Goal: Information Seeking & Learning: Learn about a topic

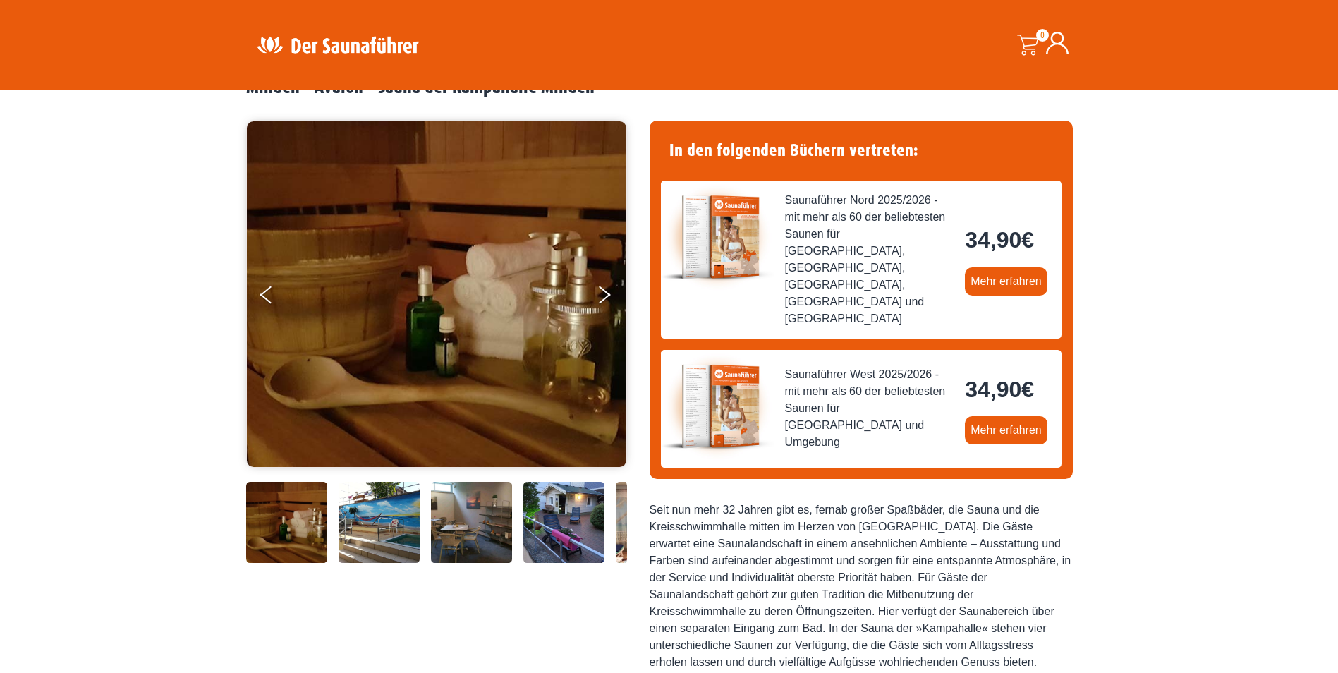
scroll to position [71, 0]
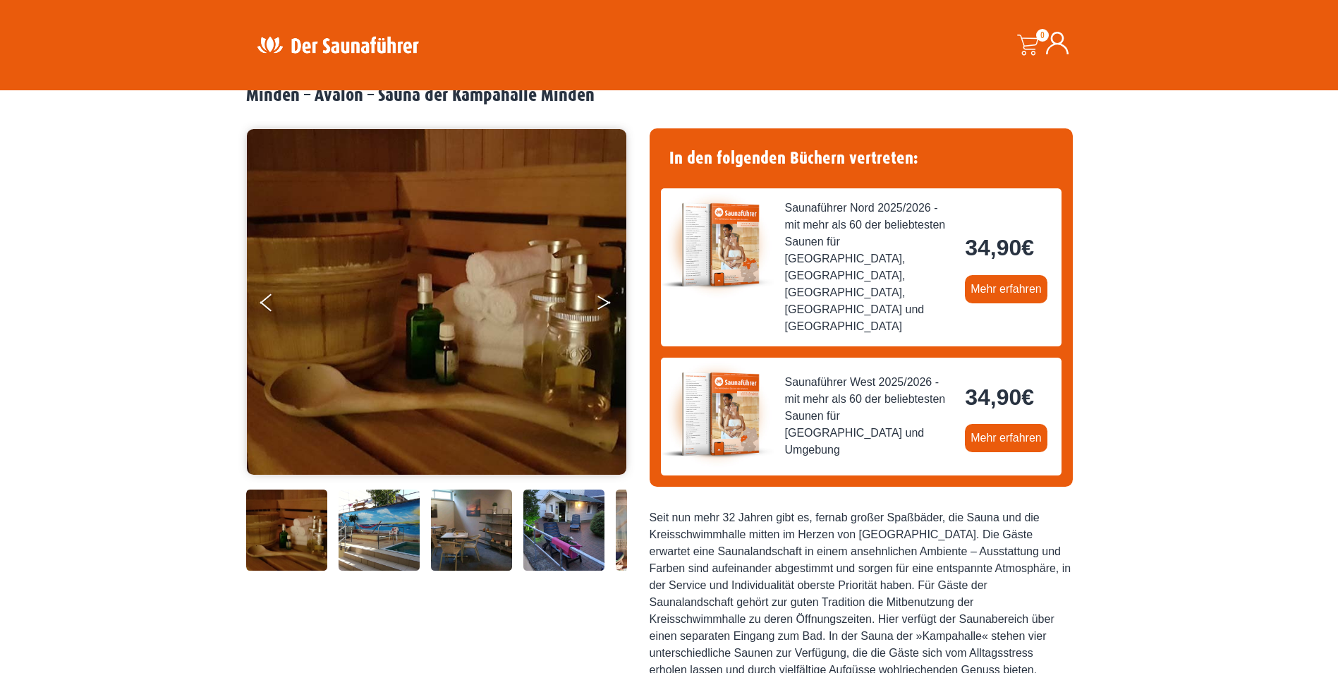
click at [598, 298] on button "Next" at bounding box center [613, 305] width 35 height 35
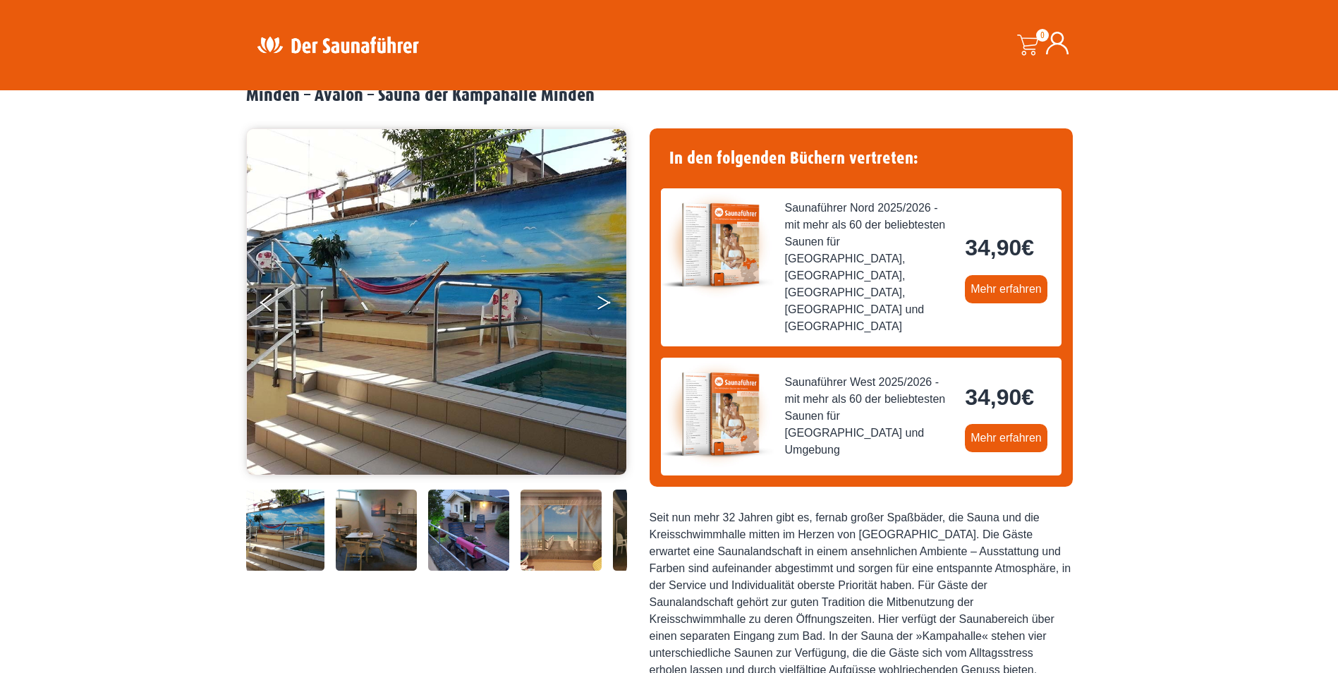
click at [602, 300] on button "Next" at bounding box center [613, 305] width 35 height 35
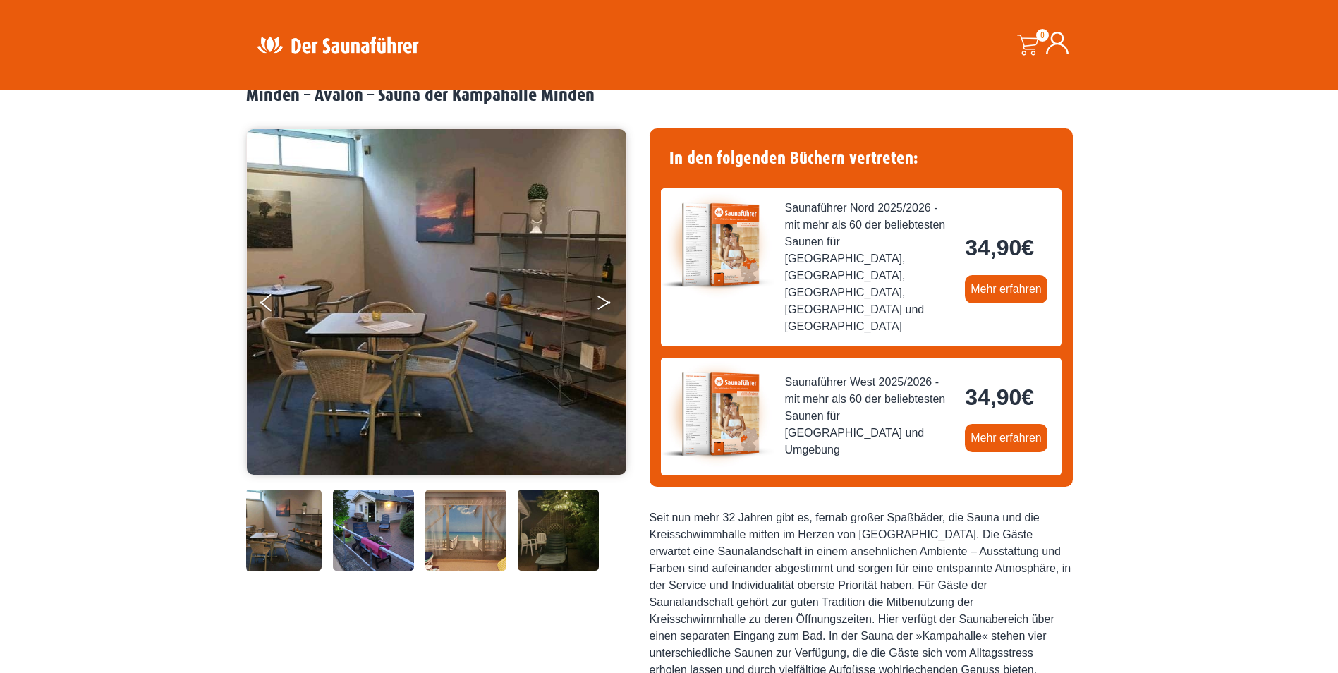
click at [602, 300] on button "Next" at bounding box center [613, 305] width 35 height 35
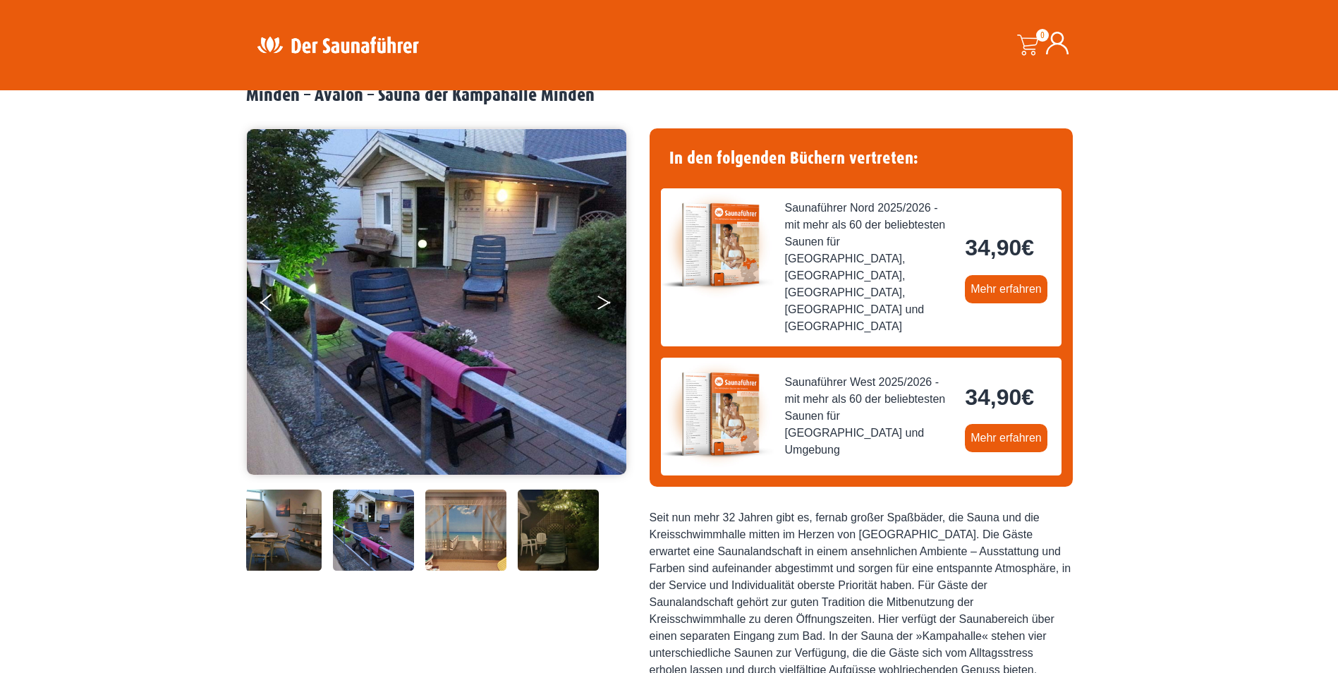
click at [602, 300] on button "Next" at bounding box center [613, 305] width 35 height 35
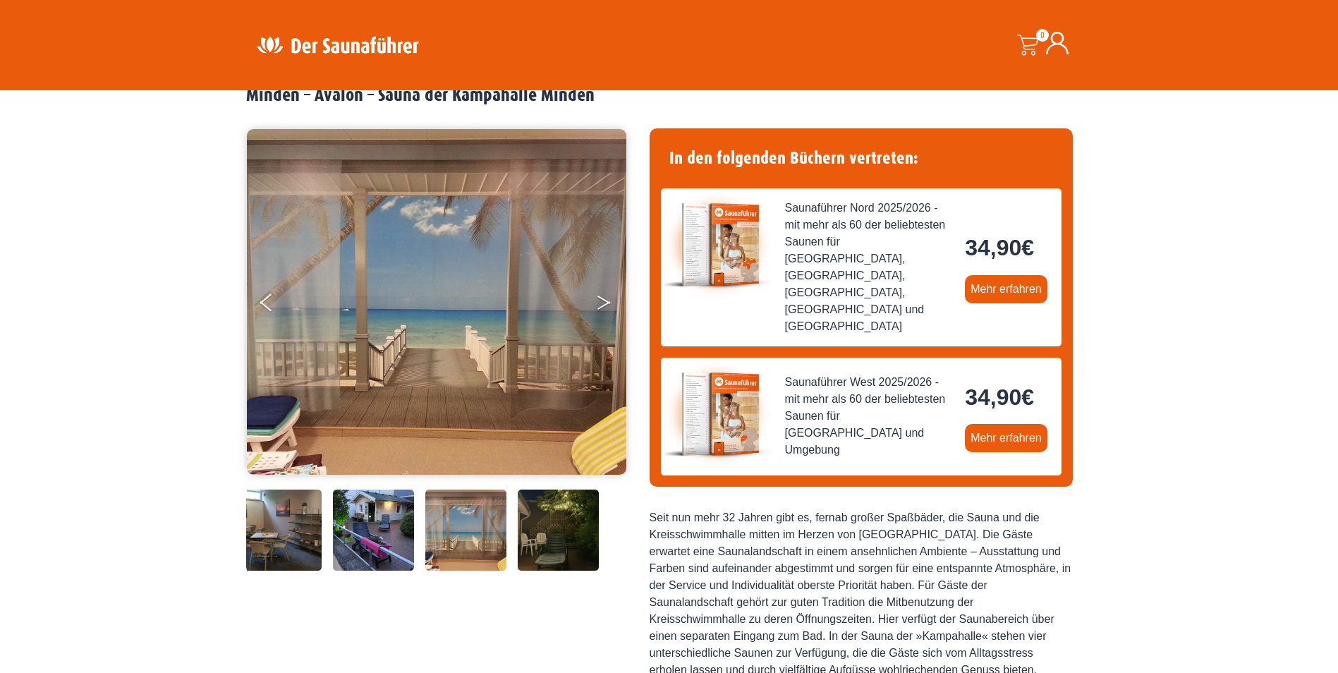
click at [602, 300] on button "Next" at bounding box center [613, 305] width 35 height 35
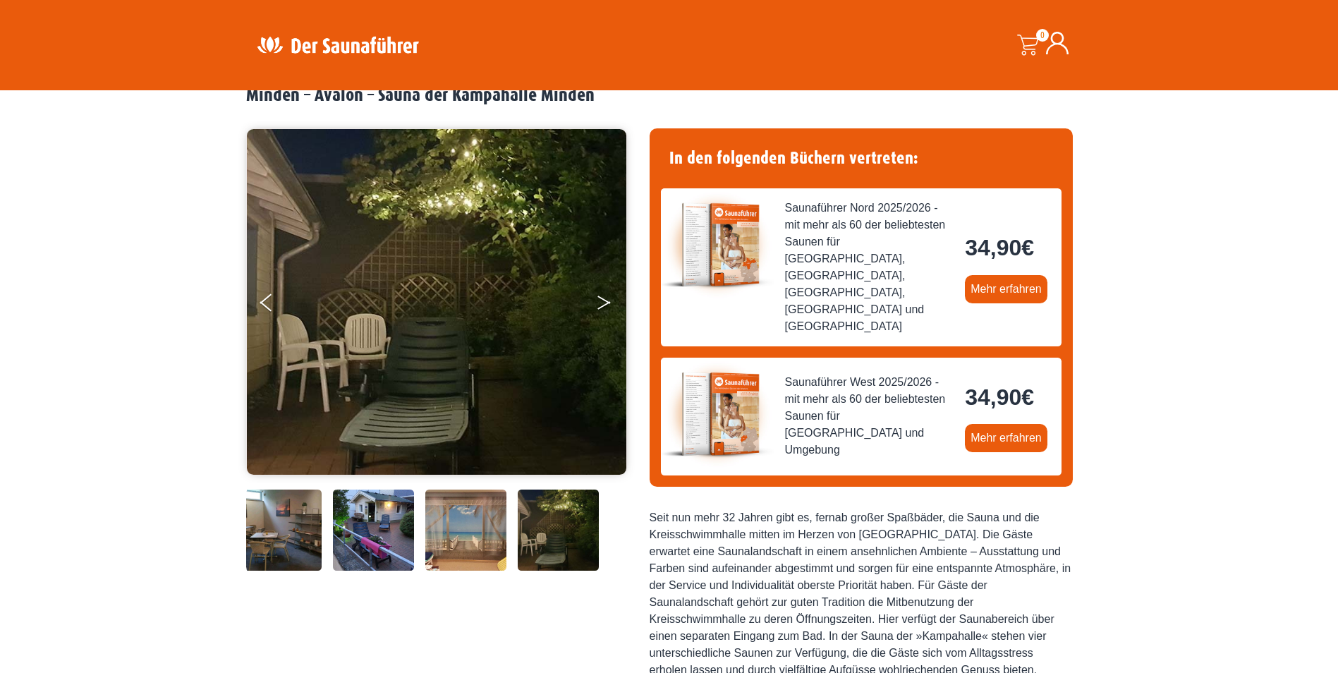
click at [602, 300] on button "Next" at bounding box center [613, 305] width 35 height 35
click at [599, 302] on button "Next" at bounding box center [613, 305] width 35 height 35
click at [269, 305] on button "Previous" at bounding box center [277, 305] width 35 height 35
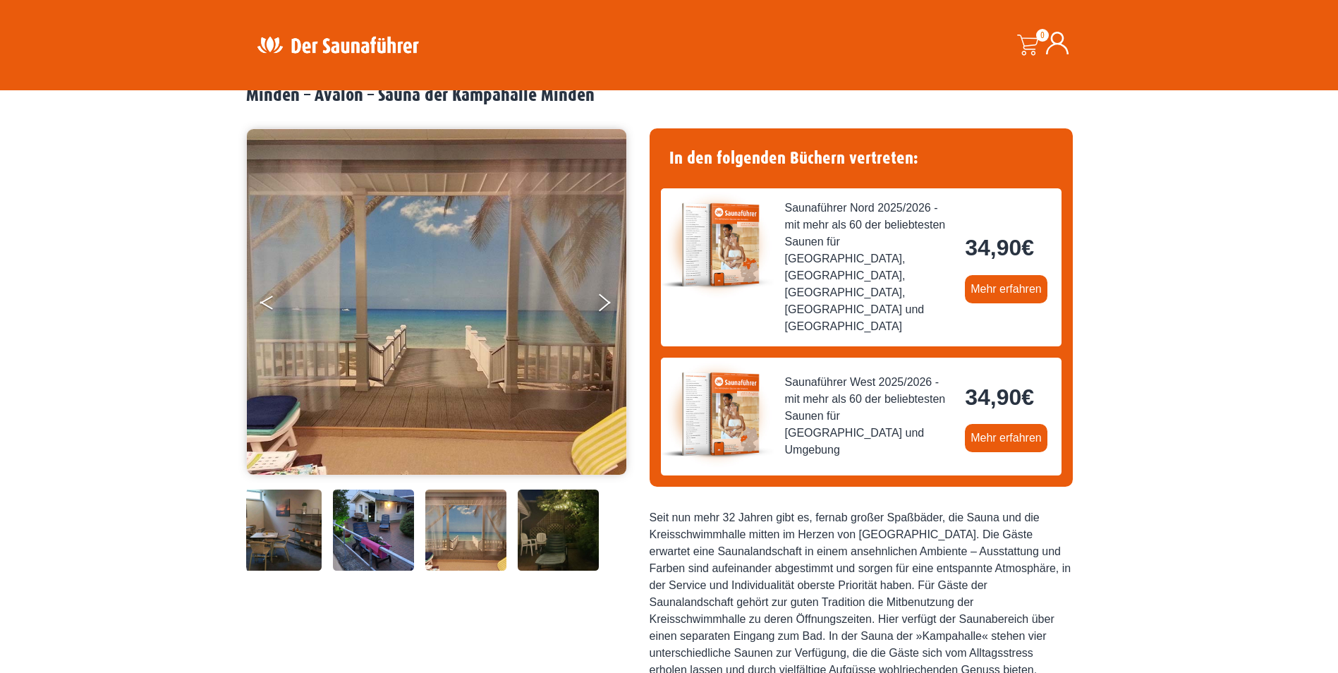
click at [269, 305] on button "Previous" at bounding box center [277, 305] width 35 height 35
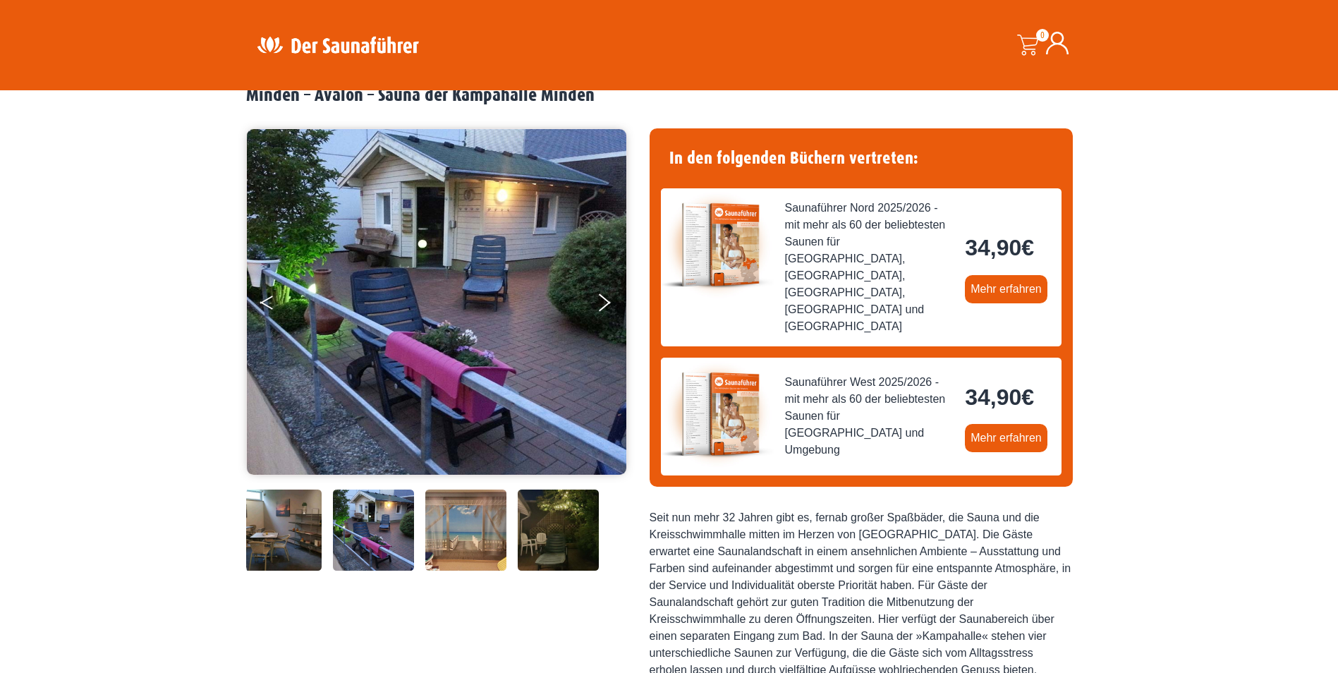
click at [269, 305] on button "Previous" at bounding box center [277, 305] width 35 height 35
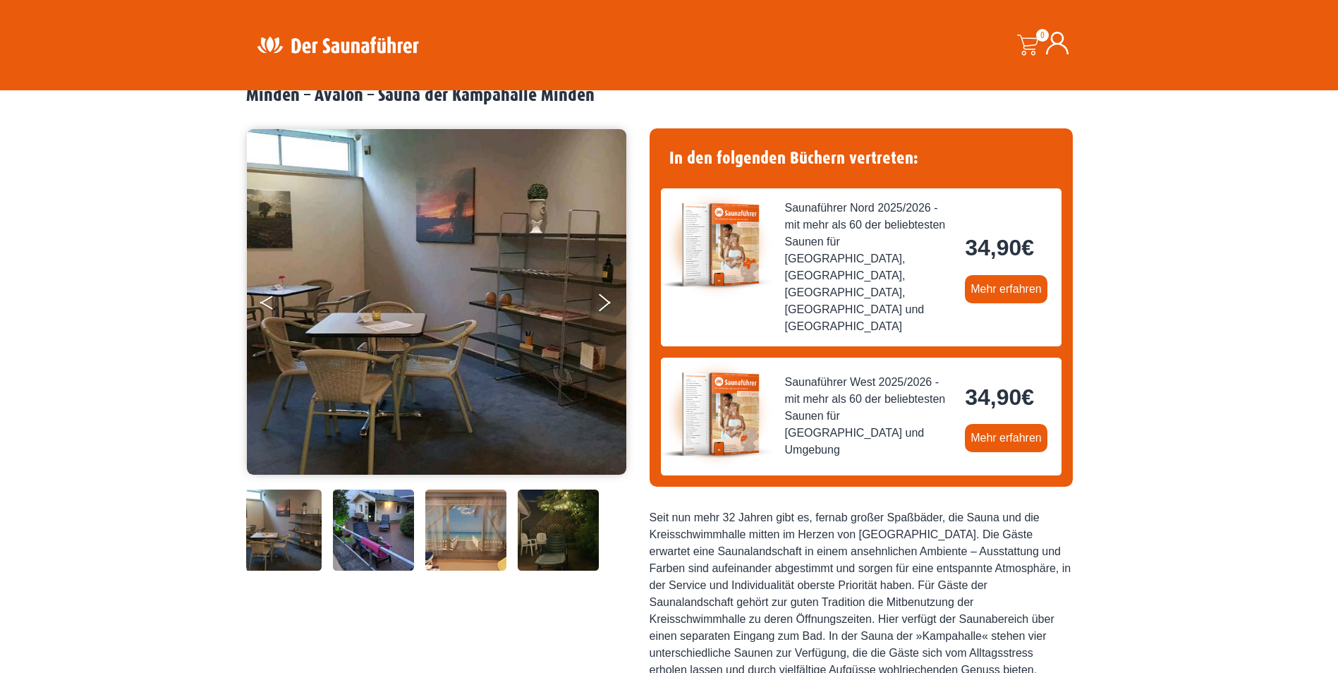
click at [269, 305] on button "Previous" at bounding box center [277, 305] width 35 height 35
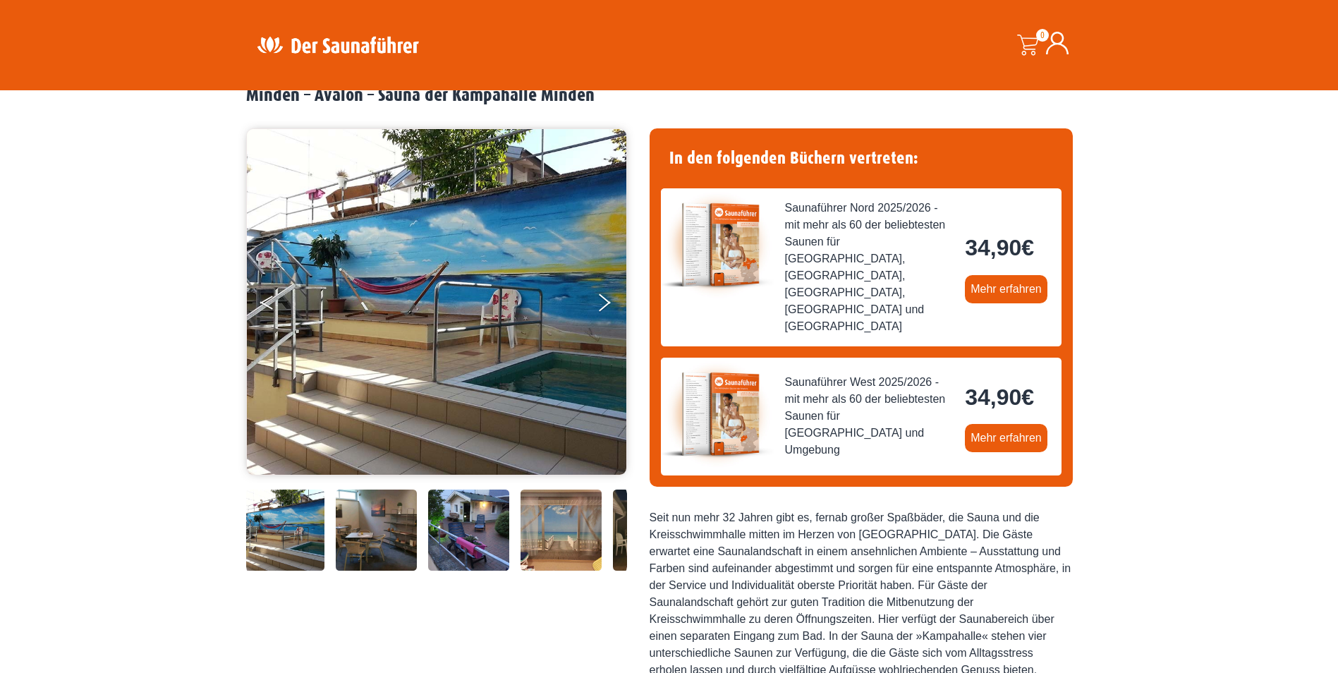
click at [269, 305] on button "Previous" at bounding box center [277, 305] width 35 height 35
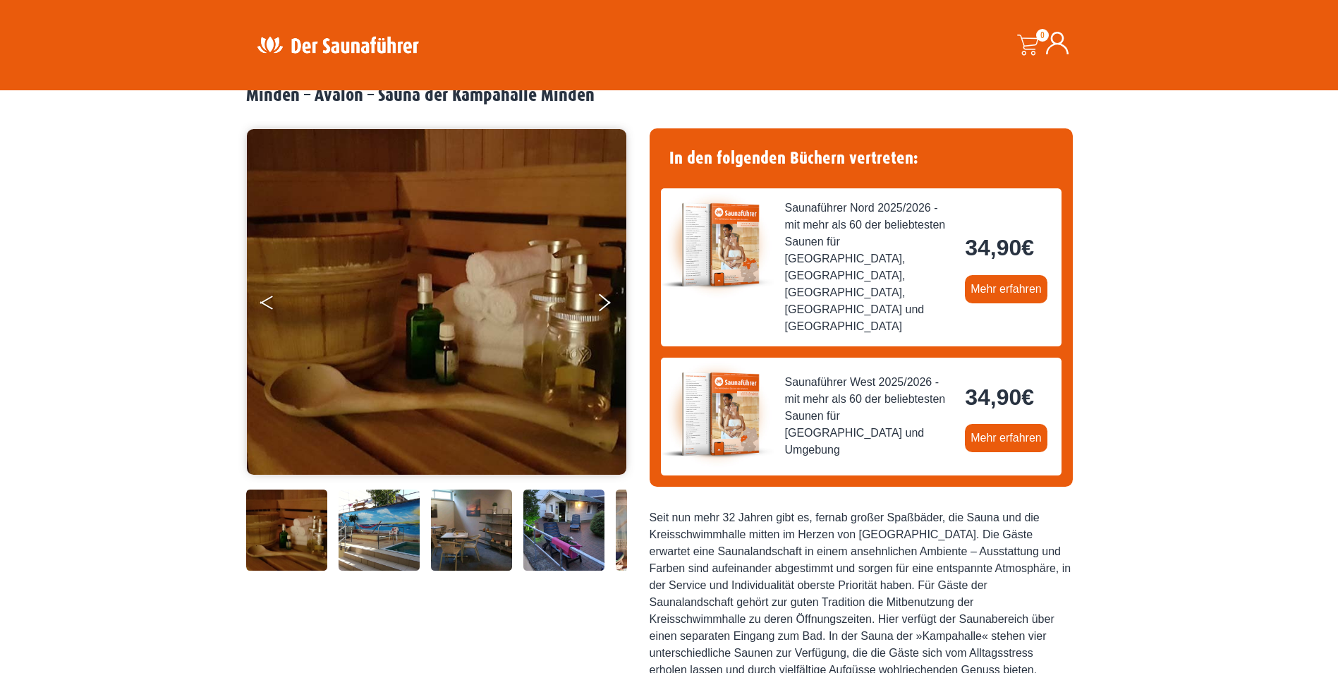
click at [269, 305] on button "Previous" at bounding box center [277, 305] width 35 height 35
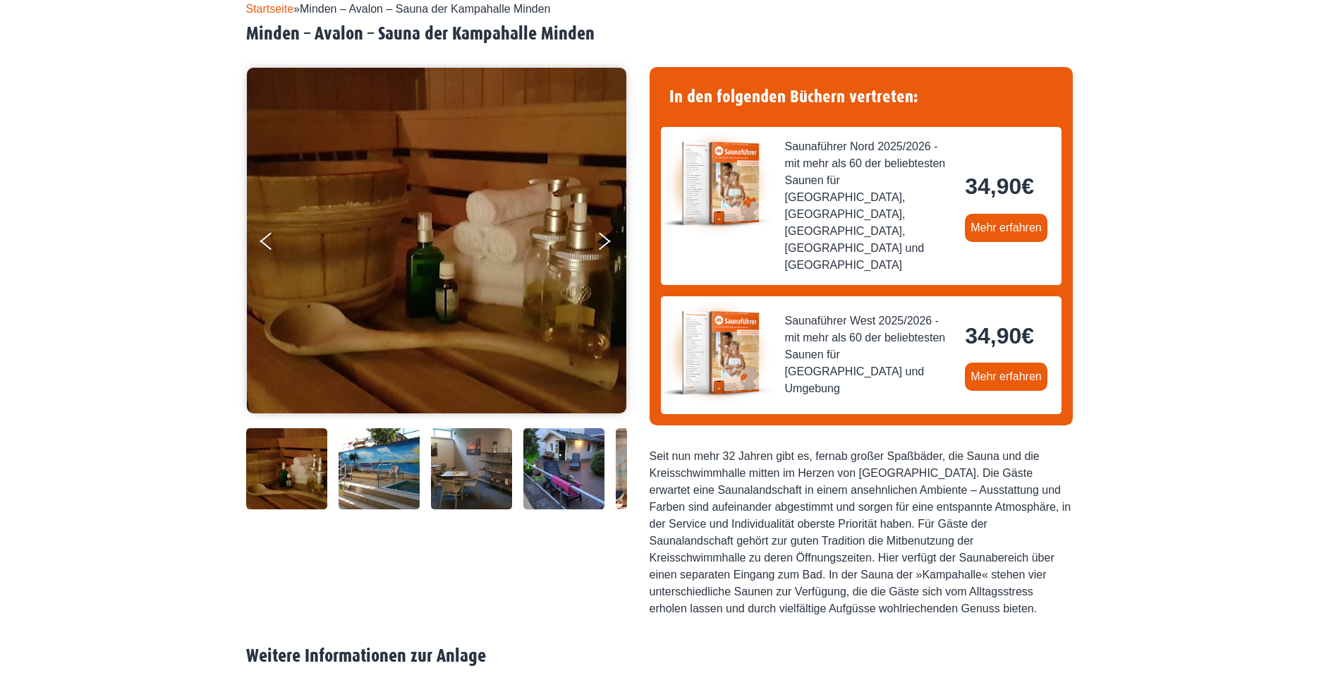
scroll to position [141, 0]
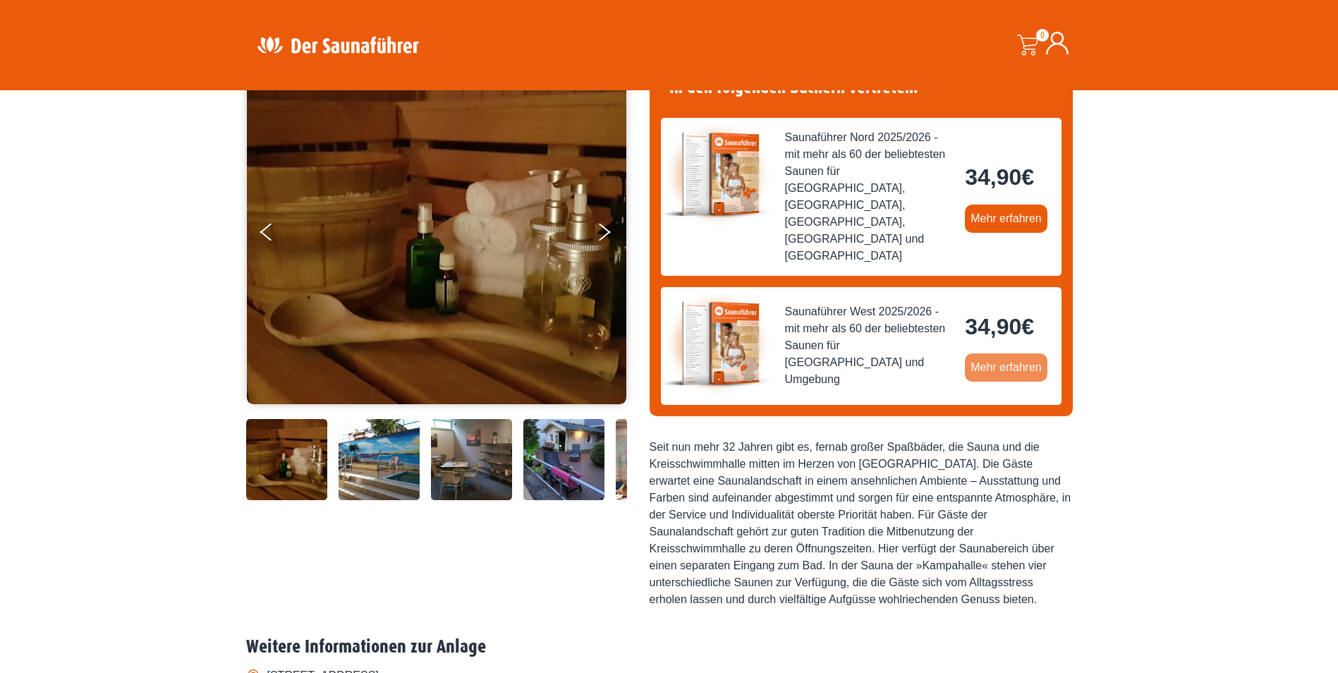
click at [1015, 353] on link "Mehr erfahren" at bounding box center [1006, 367] width 83 height 28
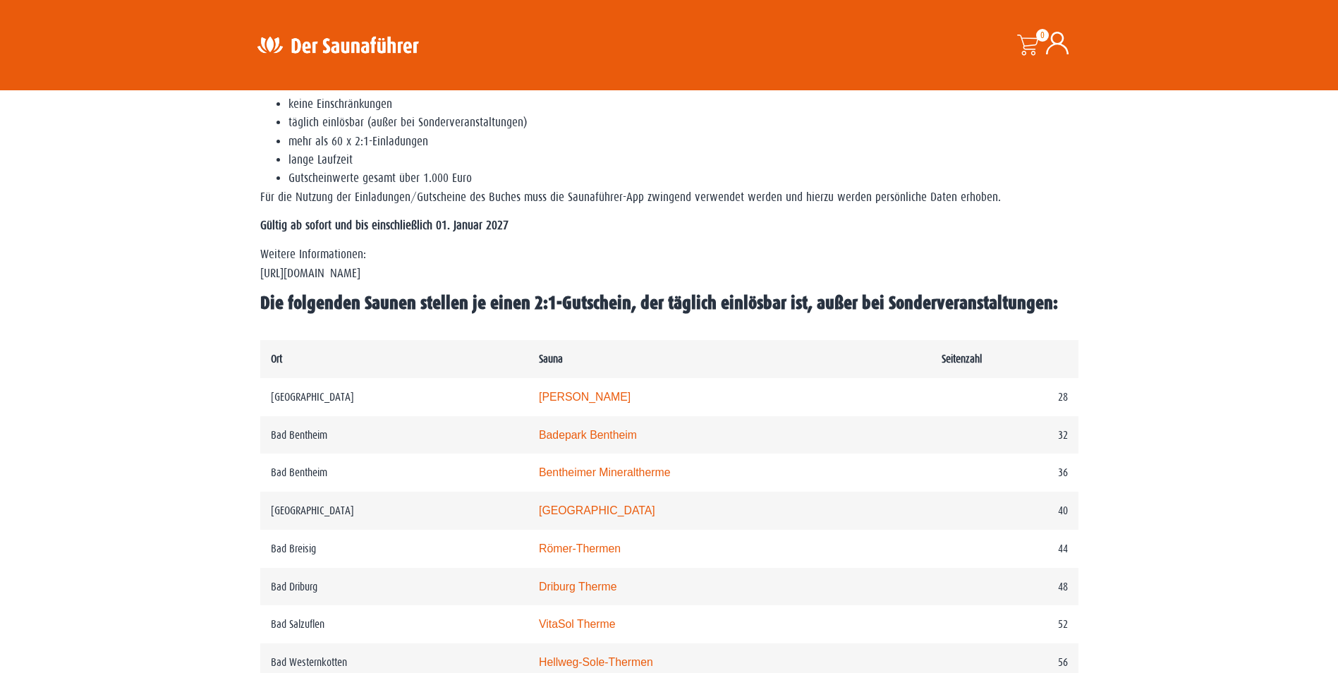
scroll to position [494, 0]
